Goal: Information Seeking & Learning: Understand process/instructions

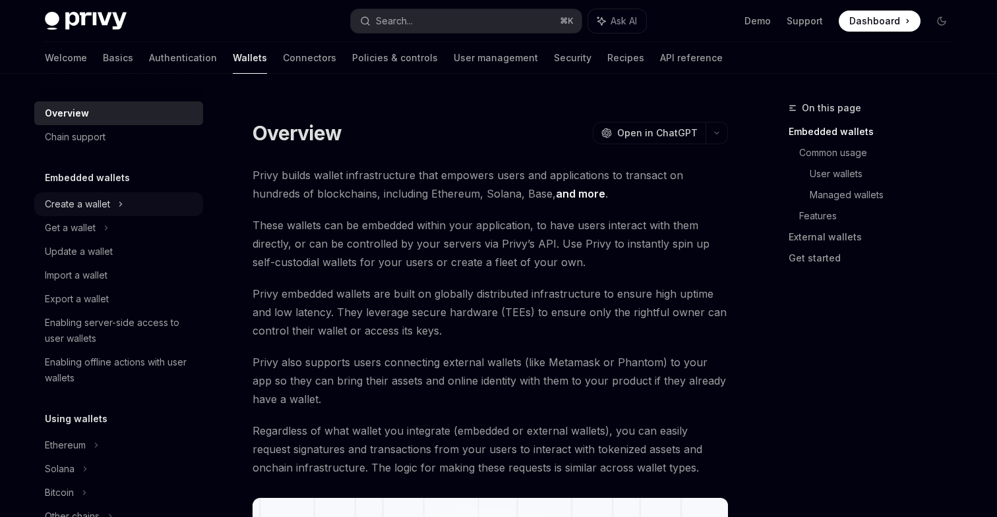
click at [107, 212] on div "Create a wallet" at bounding box center [77, 204] width 65 height 16
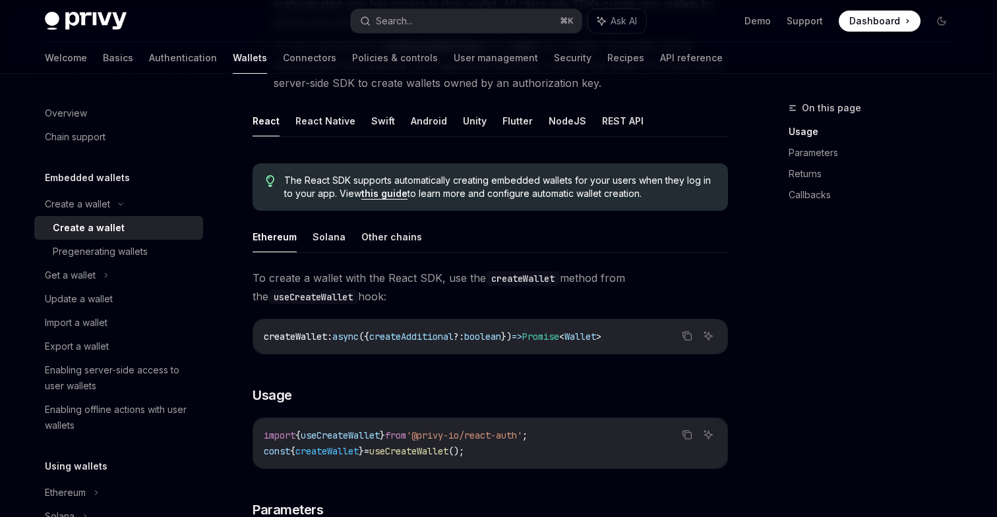
scroll to position [236, 0]
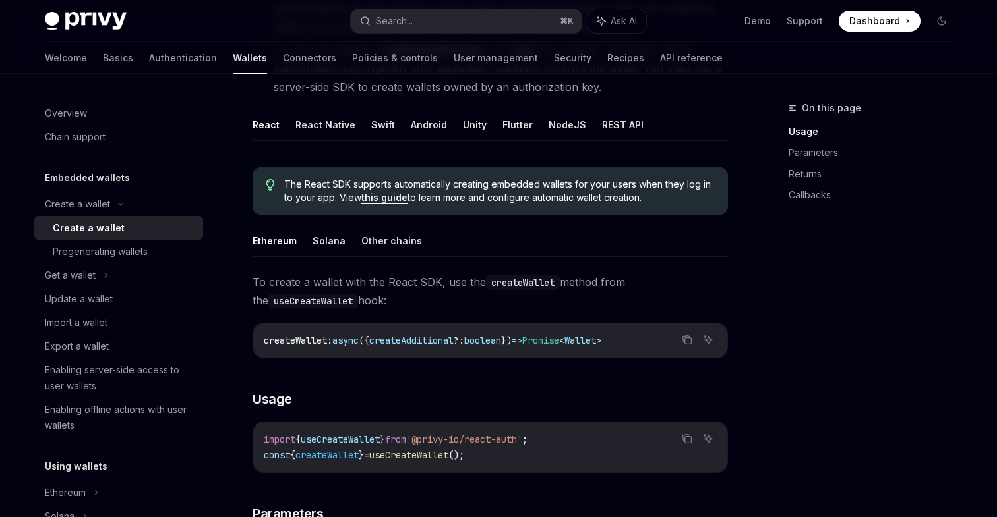
click at [565, 122] on button "NodeJS" at bounding box center [567, 124] width 38 height 31
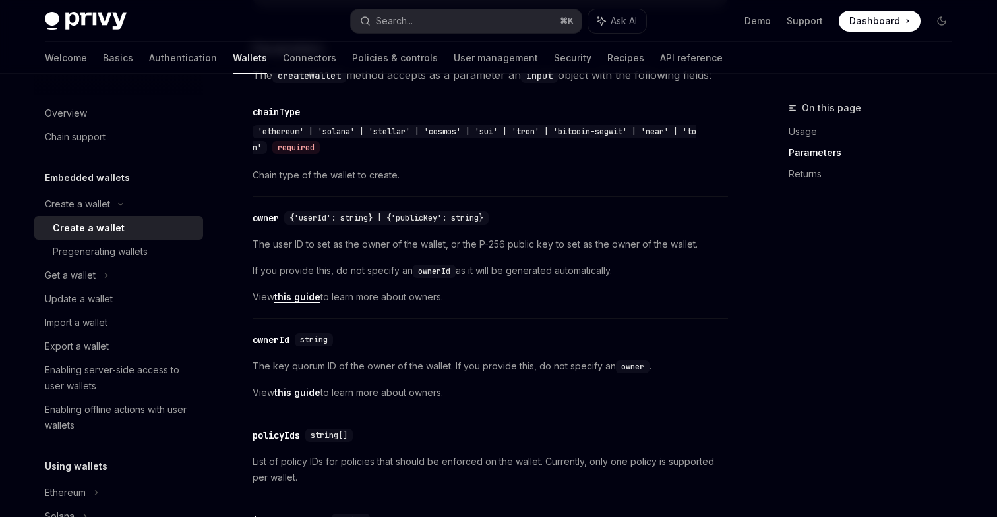
scroll to position [661, 0]
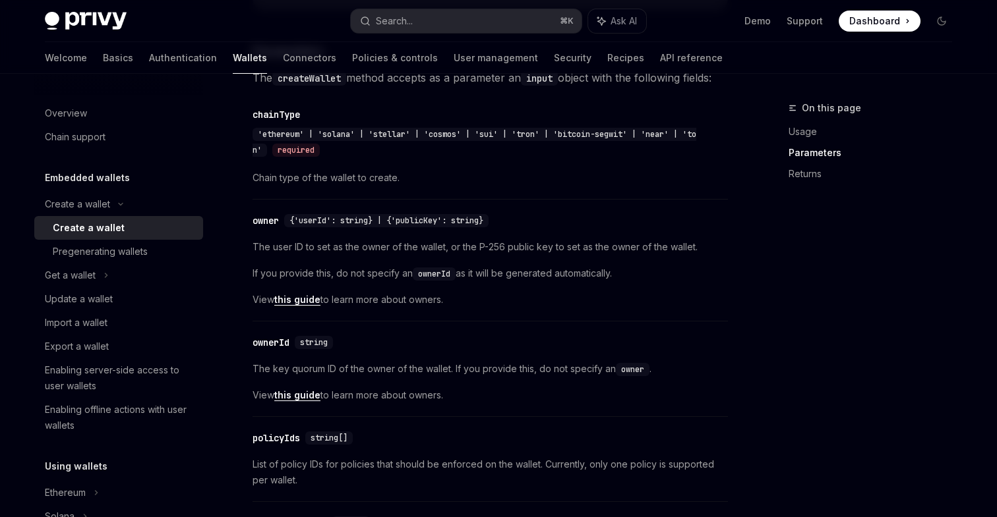
click at [295, 306] on link "this guide" at bounding box center [297, 300] width 46 height 12
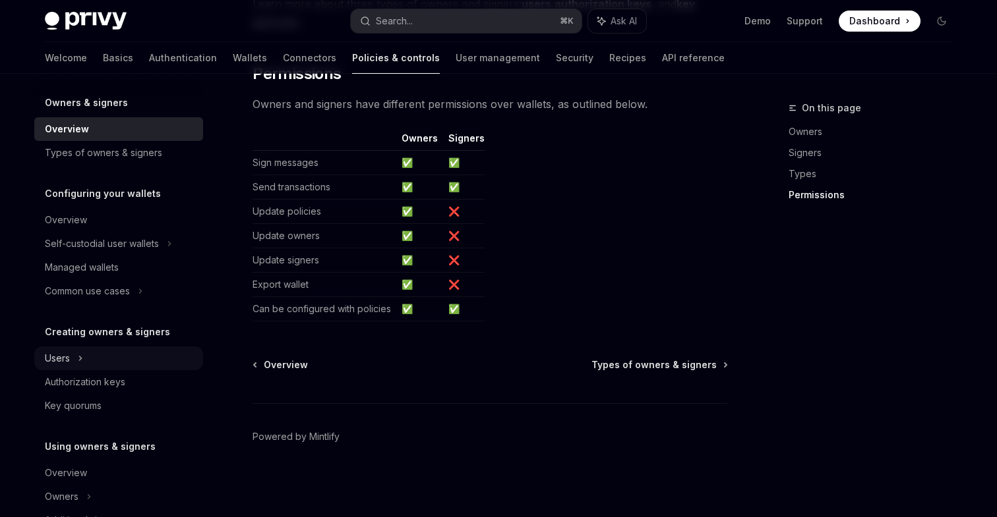
scroll to position [51, 0]
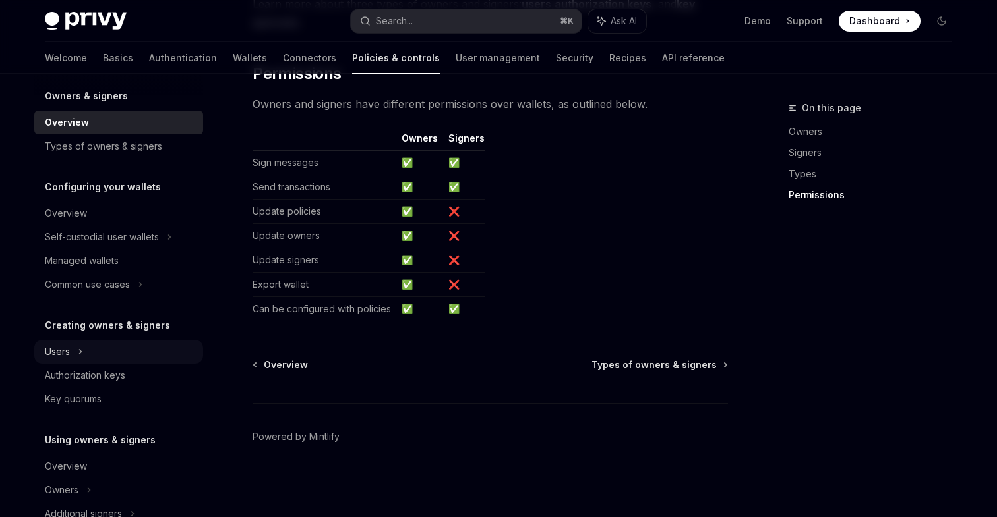
click at [96, 357] on div "Users" at bounding box center [118, 352] width 169 height 24
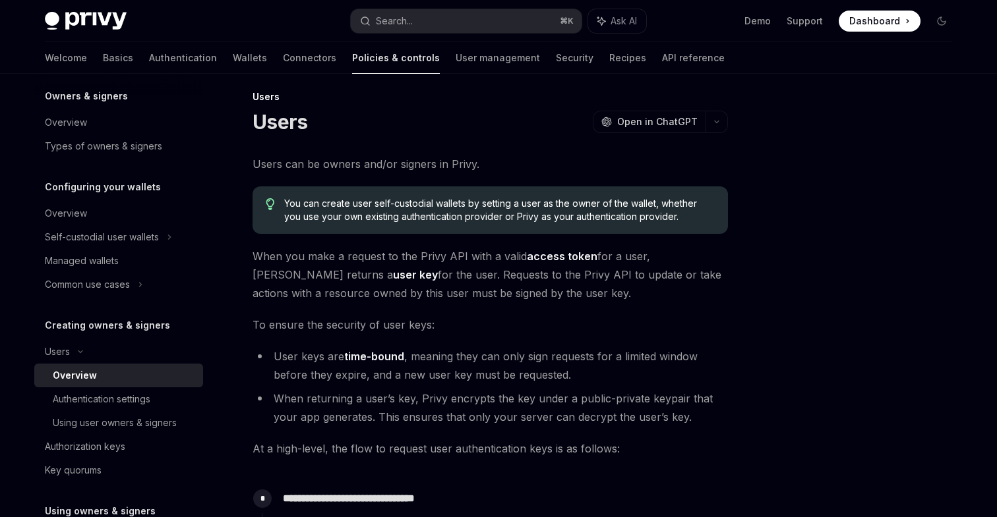
scroll to position [14, 0]
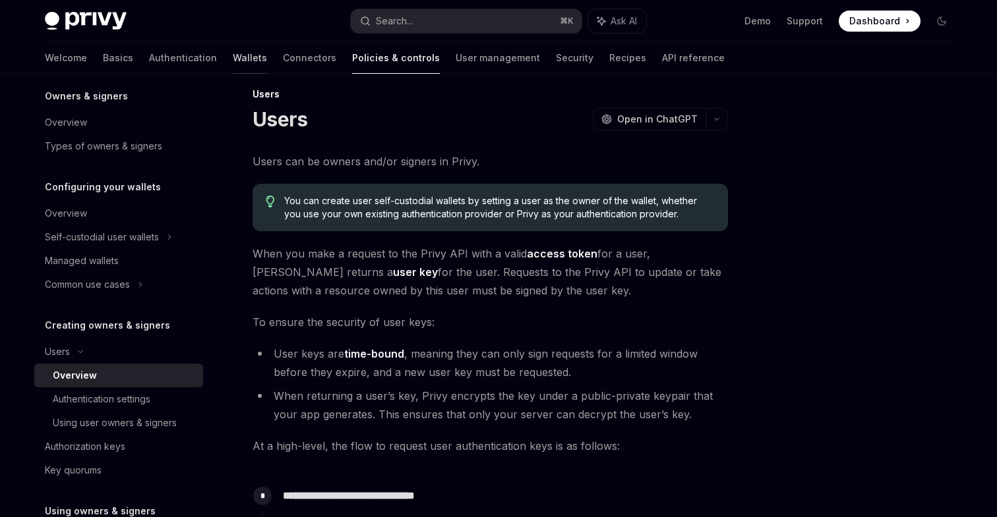
click at [233, 59] on link "Wallets" at bounding box center [250, 58] width 34 height 32
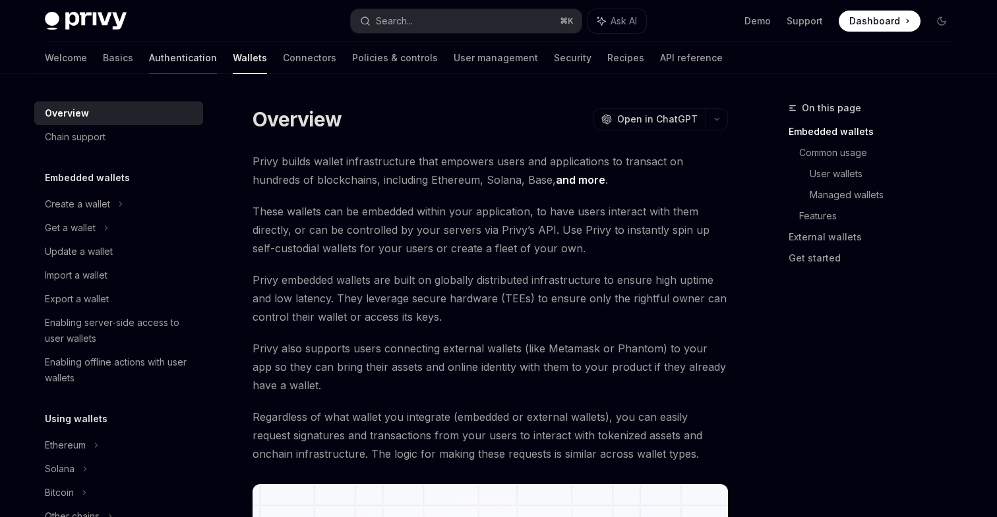
click at [149, 55] on link "Authentication" at bounding box center [183, 58] width 68 height 32
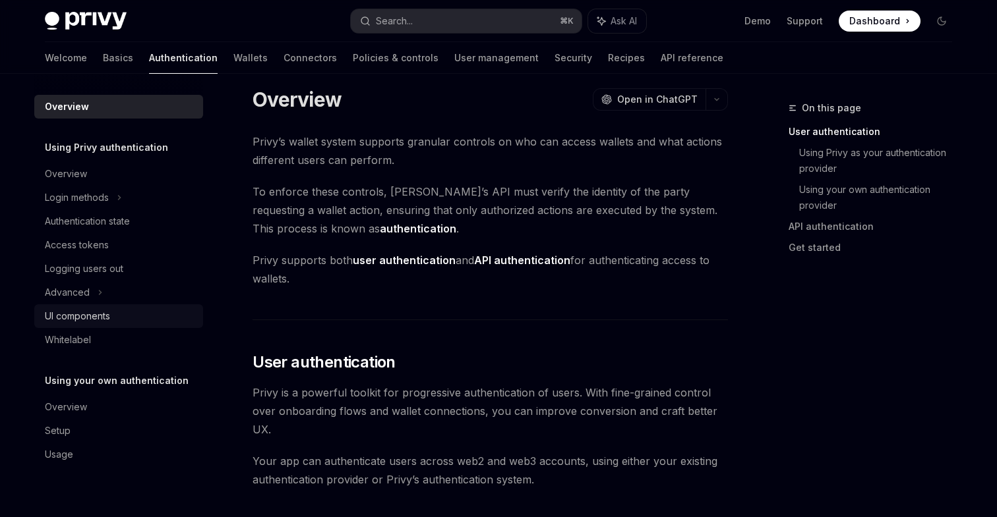
scroll to position [35, 0]
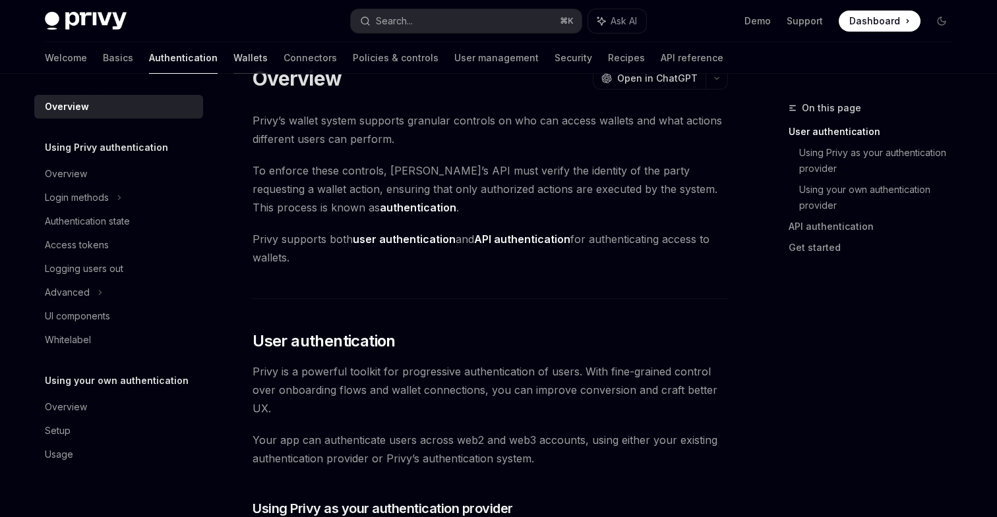
click at [233, 57] on link "Wallets" at bounding box center [250, 58] width 34 height 32
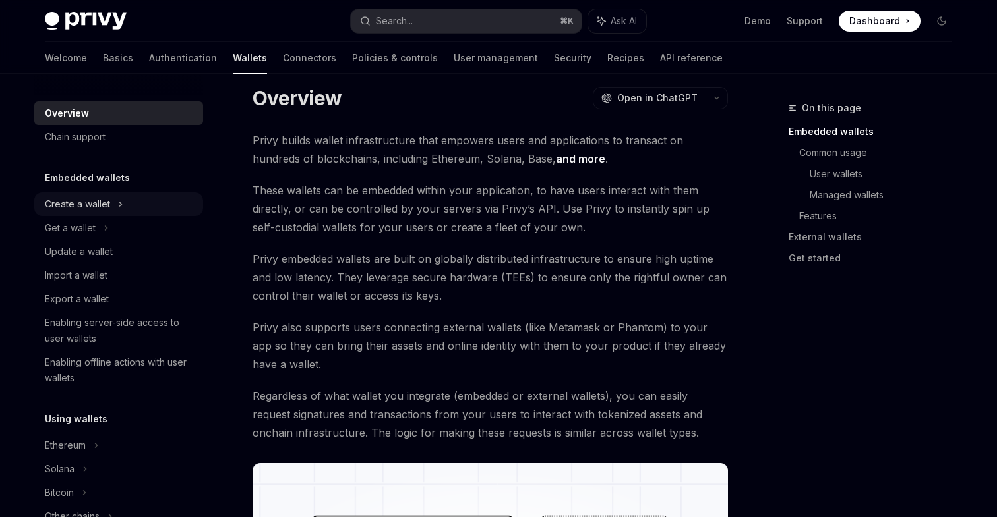
click at [106, 202] on div "Create a wallet" at bounding box center [77, 204] width 65 height 16
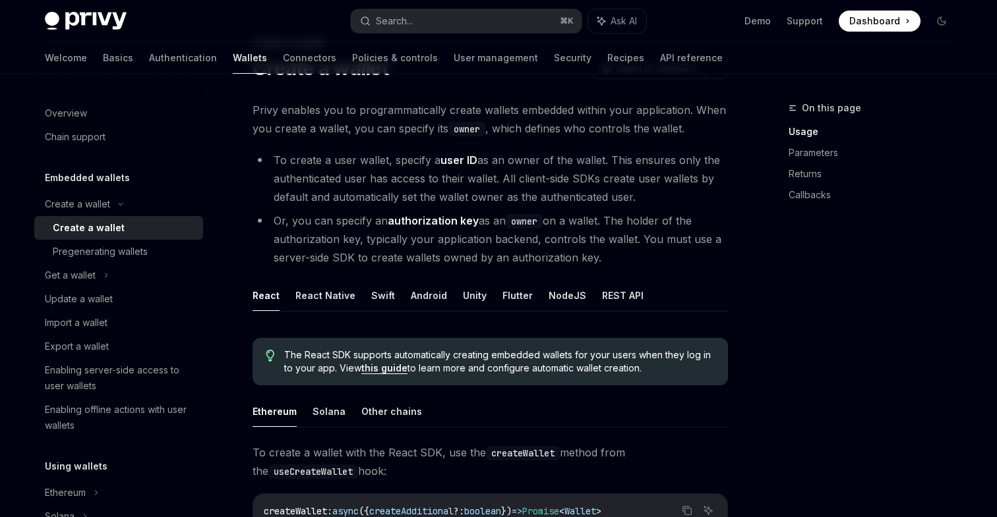
scroll to position [64, 0]
click at [559, 293] on button "NodeJS" at bounding box center [567, 296] width 38 height 31
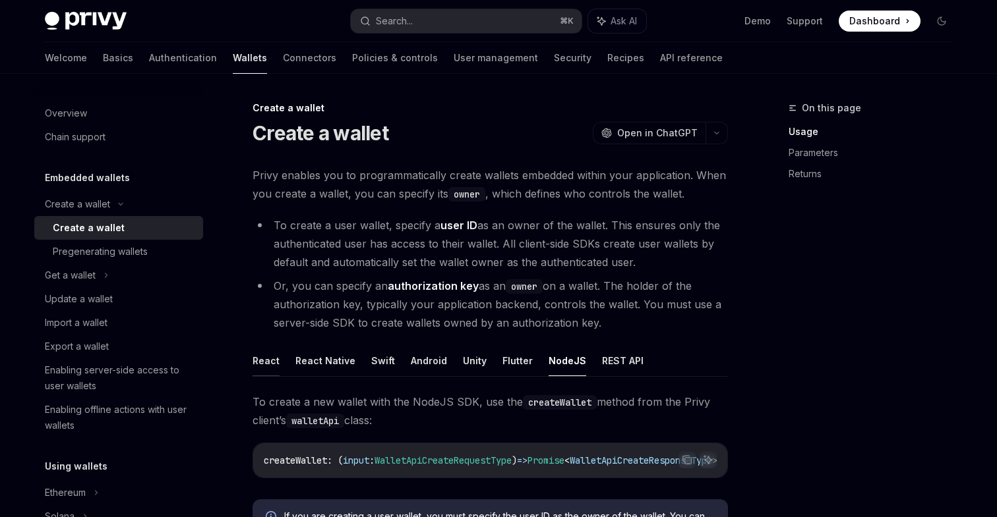
click at [266, 357] on button "React" at bounding box center [265, 360] width 27 height 31
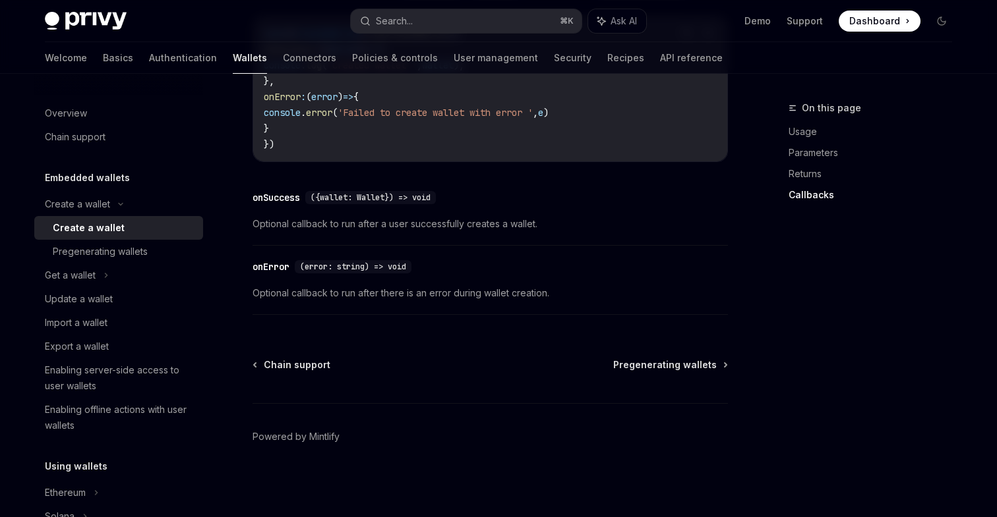
scroll to position [1059, 0]
click at [89, 276] on div "Get a wallet" at bounding box center [70, 276] width 51 height 16
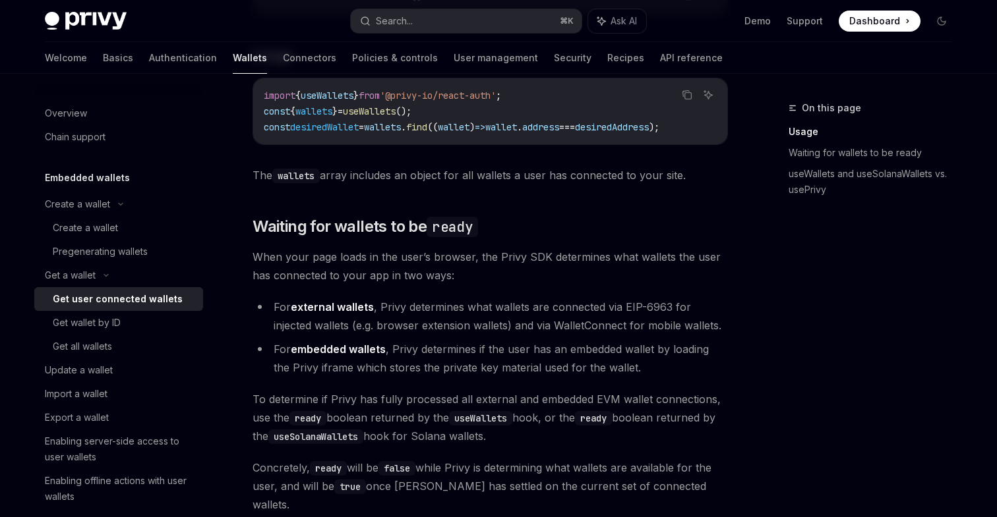
scroll to position [617, 0]
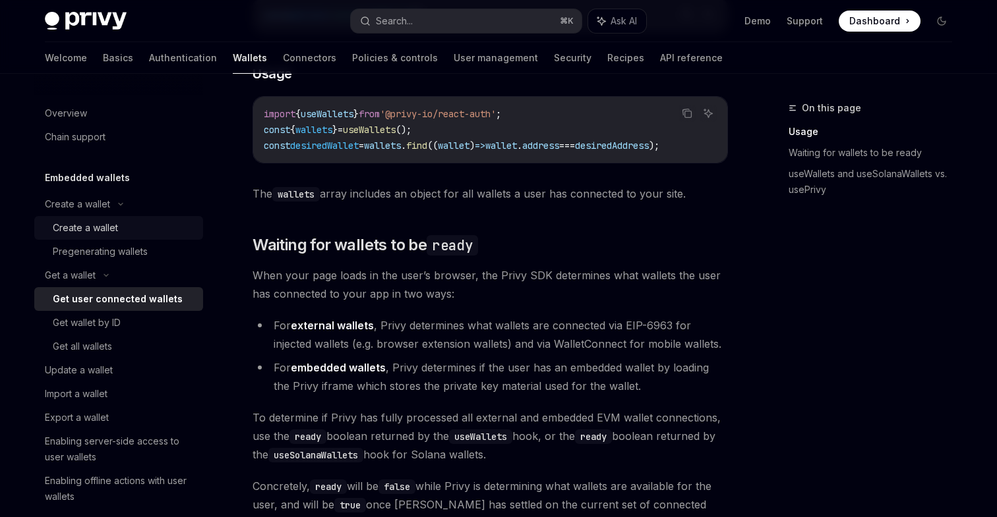
click at [102, 225] on div "Create a wallet" at bounding box center [85, 228] width 65 height 16
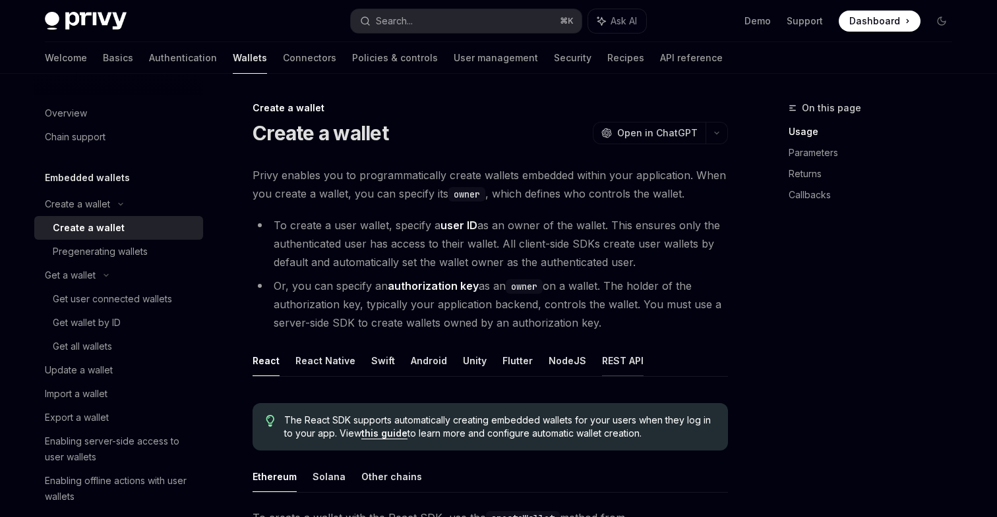
click at [608, 360] on button "REST API" at bounding box center [623, 360] width 42 height 31
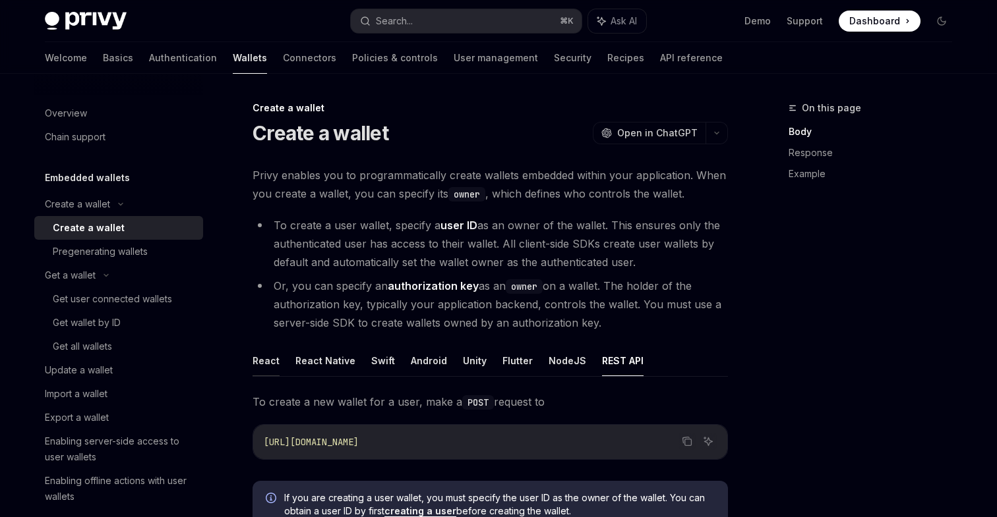
click at [256, 366] on button "React" at bounding box center [265, 360] width 27 height 31
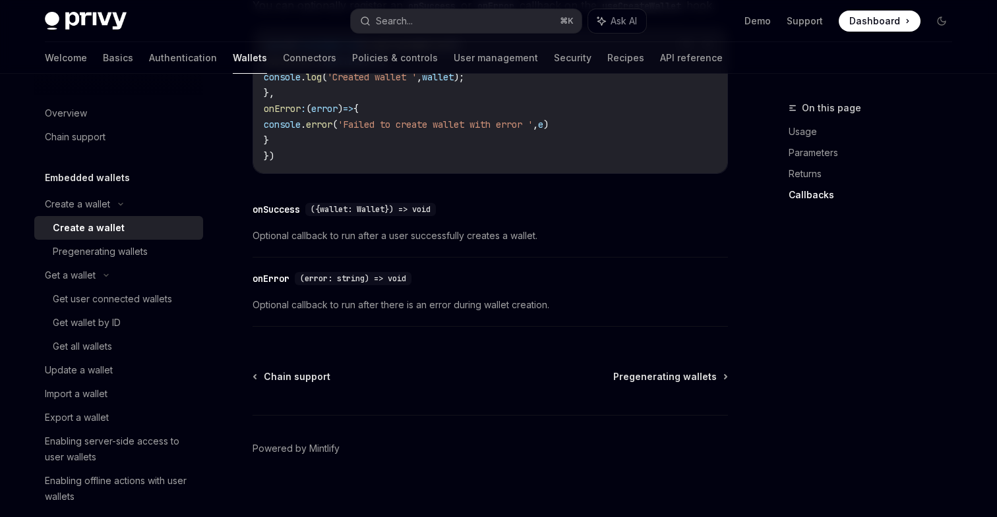
scroll to position [1059, 0]
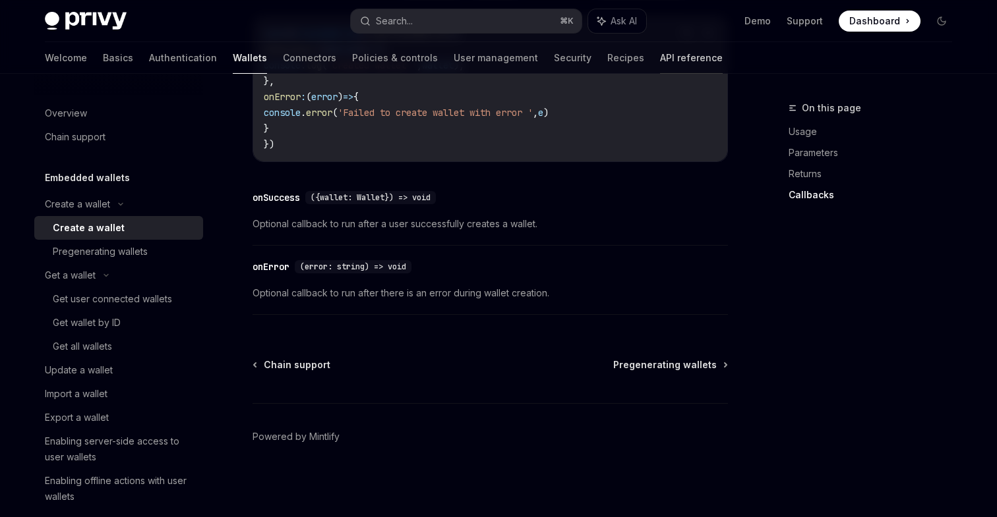
click at [660, 57] on link "API reference" at bounding box center [691, 58] width 63 height 32
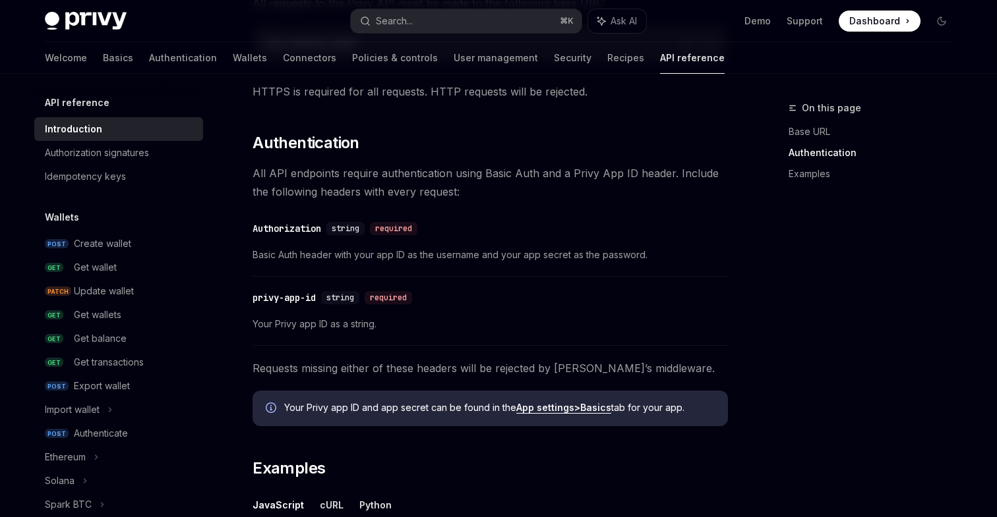
scroll to position [264, 0]
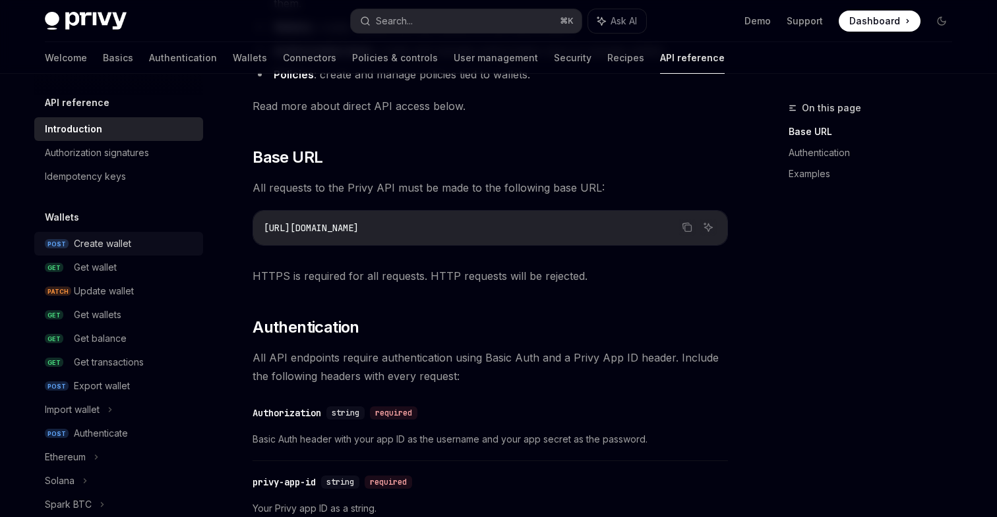
click at [127, 247] on div "Create wallet" at bounding box center [102, 244] width 57 height 16
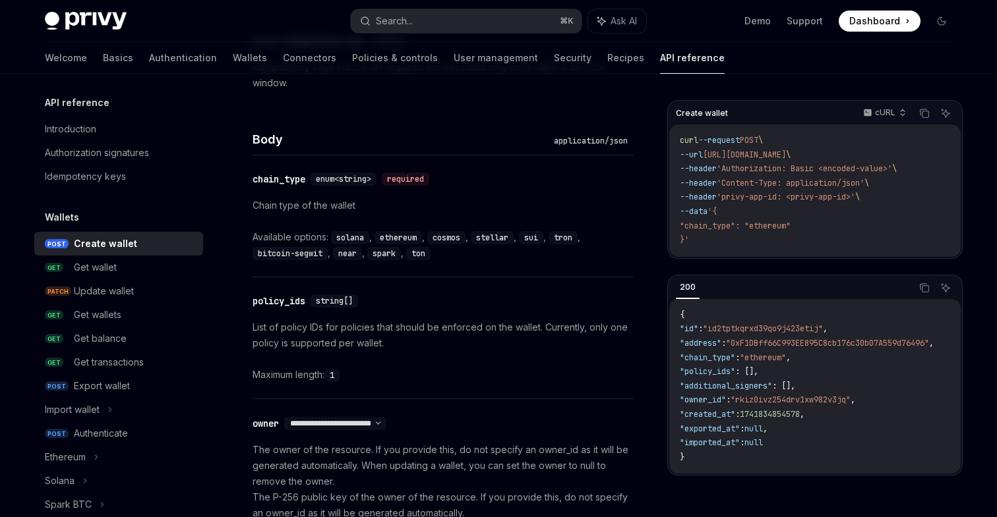
scroll to position [490, 0]
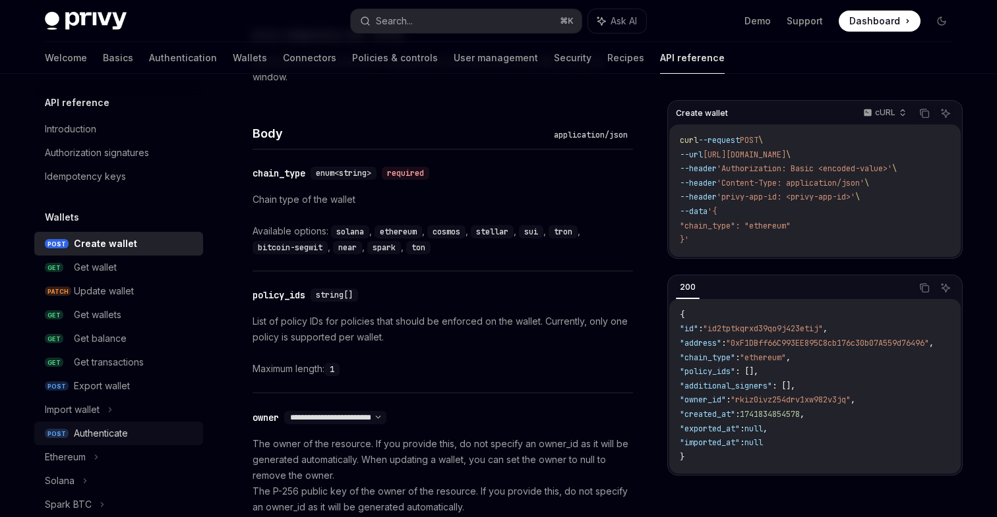
click at [151, 434] on div "Authenticate" at bounding box center [134, 434] width 121 height 16
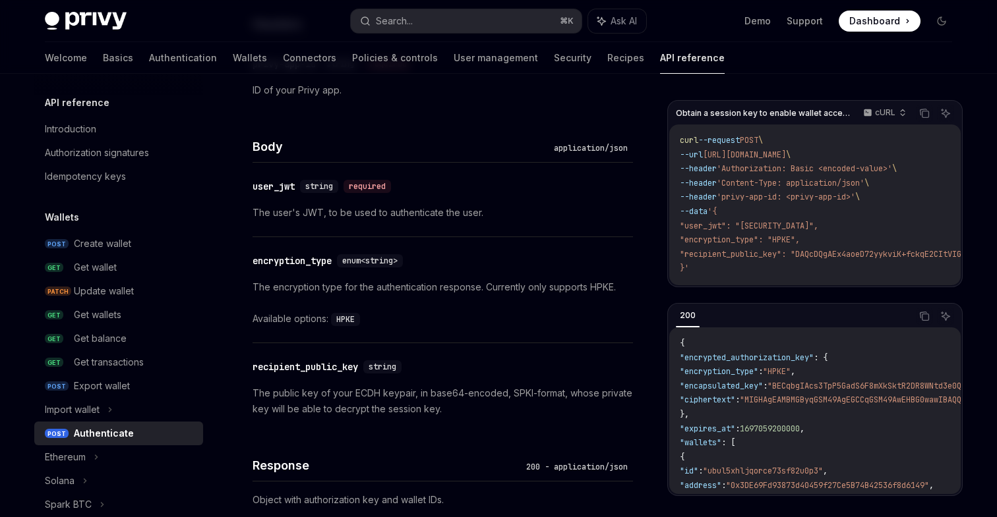
scroll to position [710, 0]
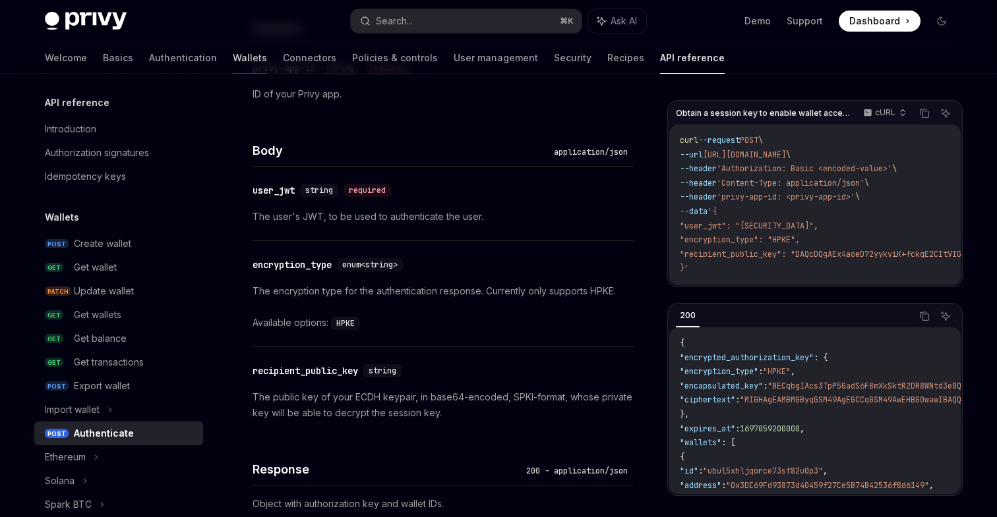
click at [233, 64] on link "Wallets" at bounding box center [250, 58] width 34 height 32
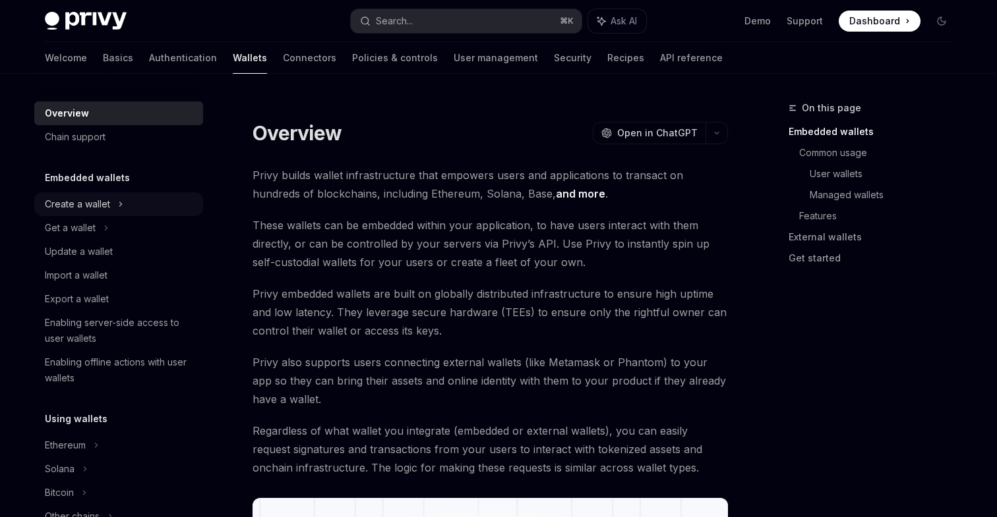
click at [85, 214] on div "Create a wallet" at bounding box center [118, 204] width 169 height 24
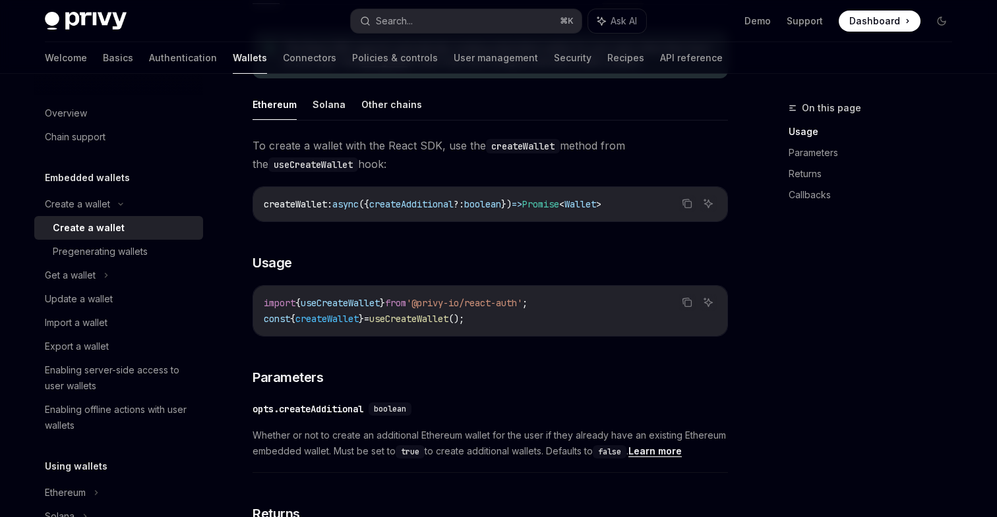
scroll to position [367, 0]
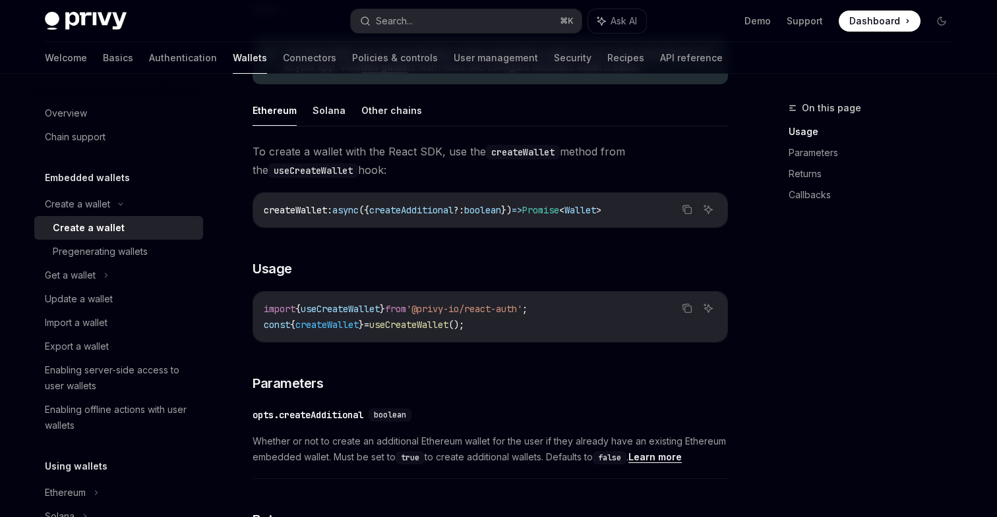
click at [370, 313] on span "useCreateWallet" at bounding box center [340, 309] width 79 height 12
drag, startPoint x: 504, startPoint y: 326, endPoint x: 258, endPoint y: 321, distance: 245.3
click at [258, 321] on div "import { useCreateWallet } from '@privy-io/react-auth' ; const { createWallet }…" at bounding box center [490, 317] width 474 height 50
copy span "const { createWallet } = useCreateWallet ();"
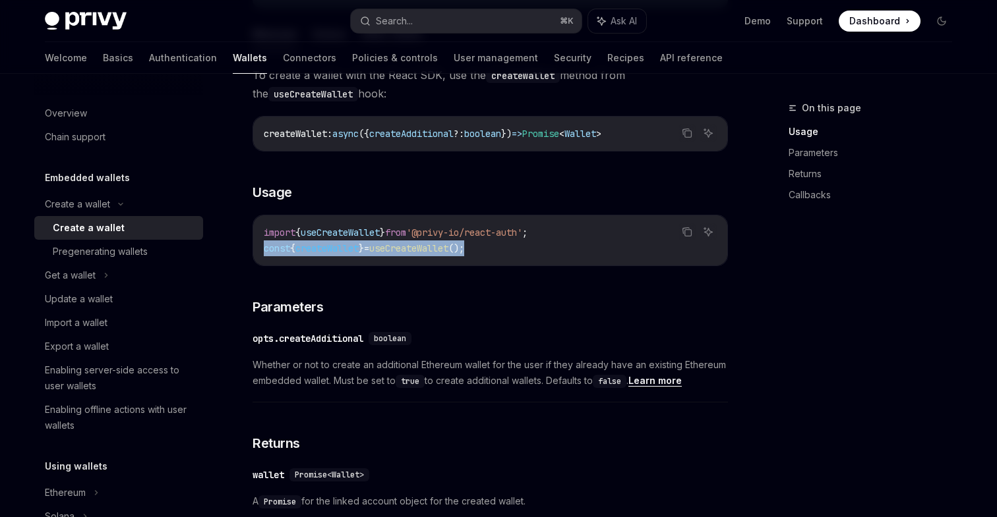
scroll to position [0, 0]
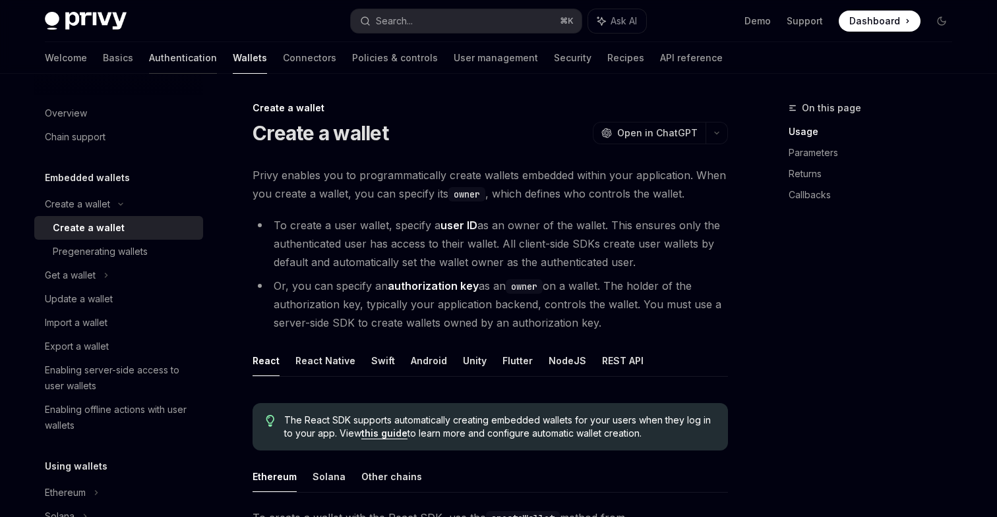
click at [149, 62] on link "Authentication" at bounding box center [183, 58] width 68 height 32
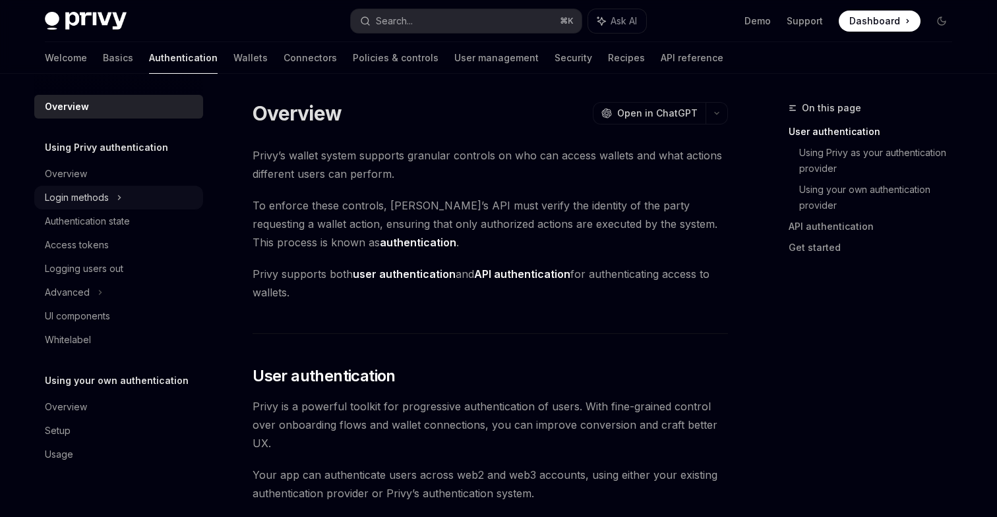
click at [100, 202] on div "Login methods" at bounding box center [77, 198] width 64 height 16
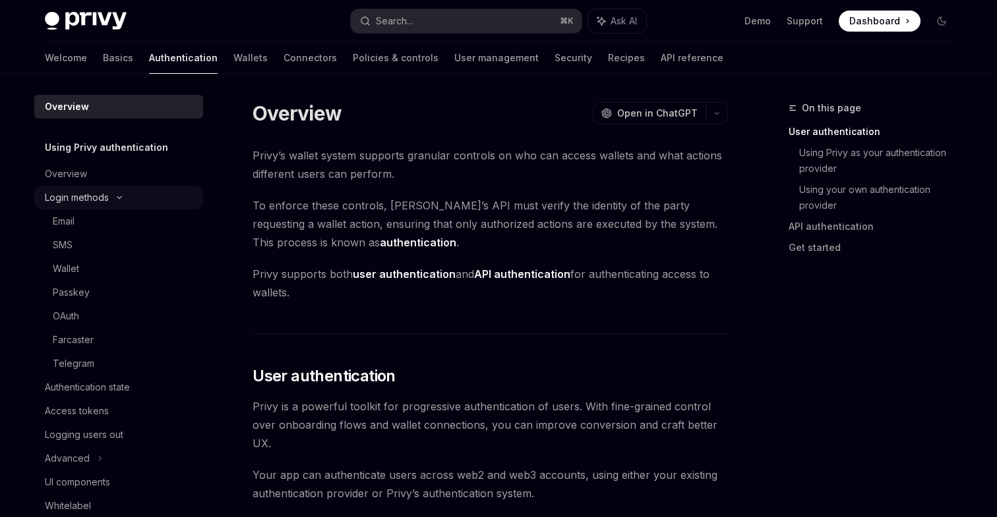
type textarea "*"
